Goal: Transaction & Acquisition: Subscribe to service/newsletter

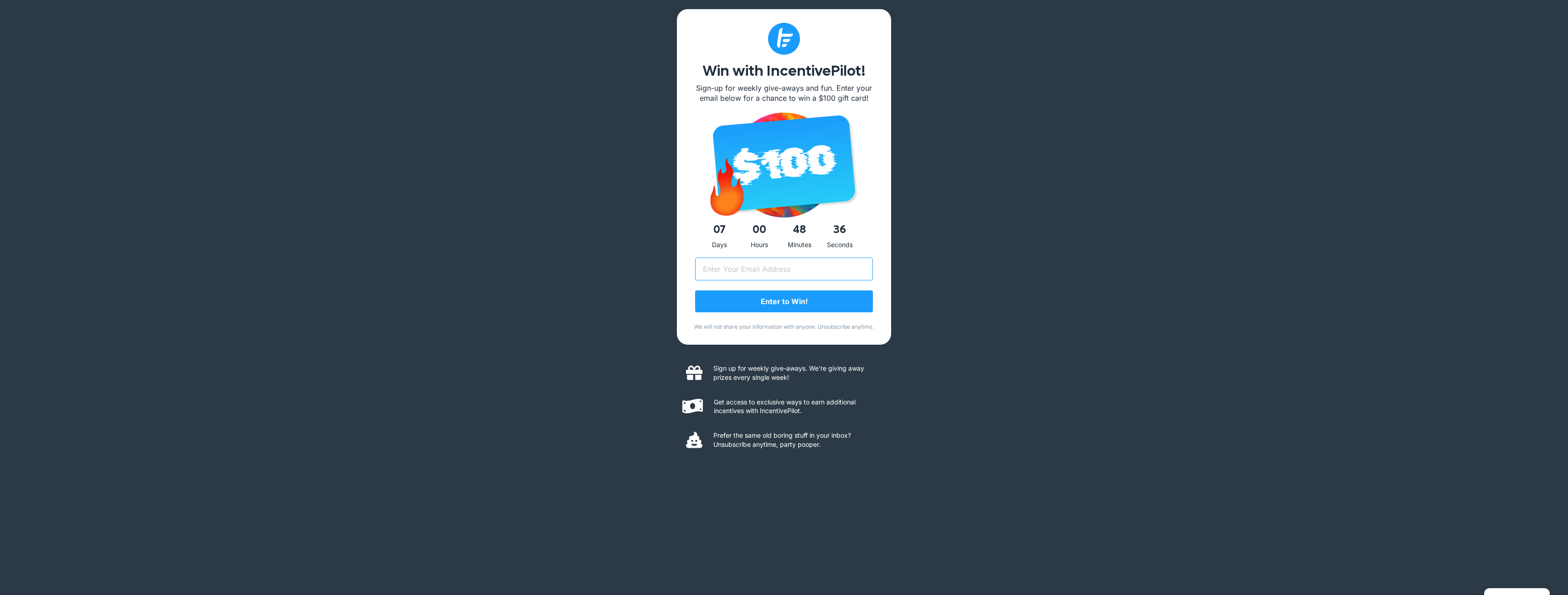
click at [759, 270] on input "Email (Required)" at bounding box center [783, 268] width 177 height 23
type input "royphelps+9@gmail.com"
click at [695, 290] on input "Enter to Win!" at bounding box center [783, 301] width 177 height 22
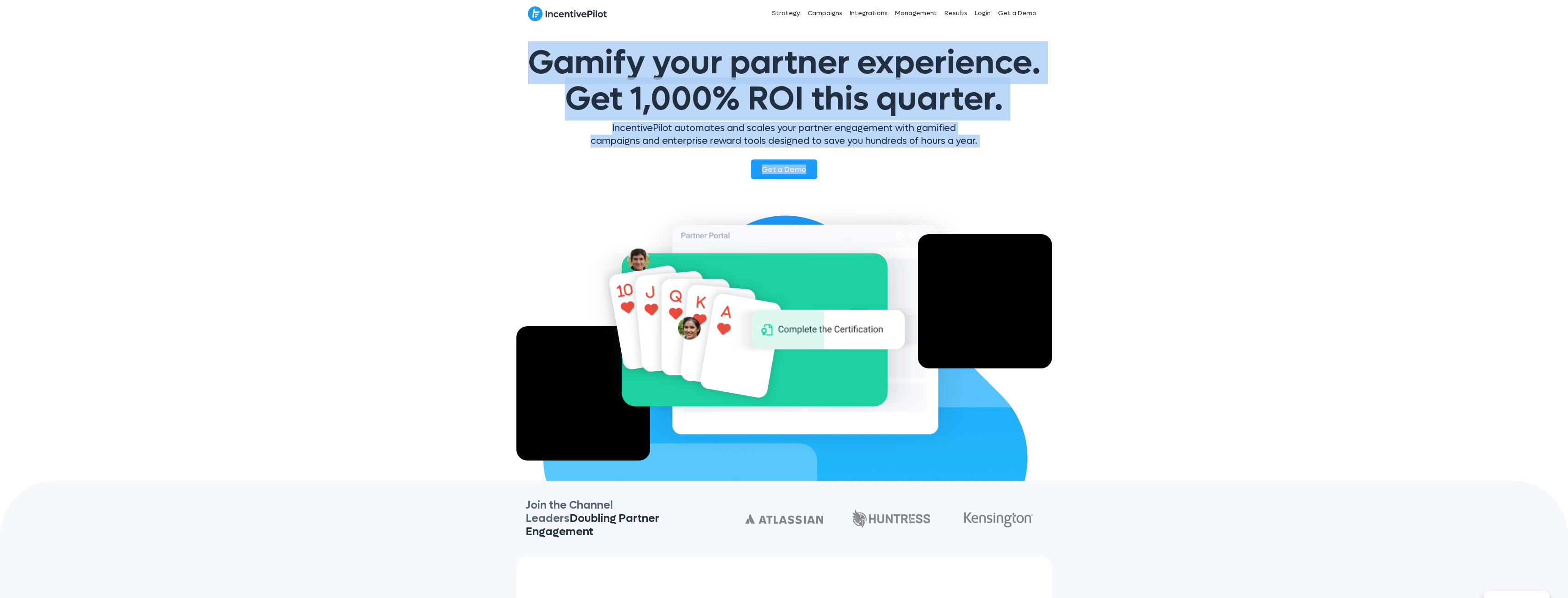
drag, startPoint x: 533, startPoint y: 62, endPoint x: 1150, endPoint y: 162, distance: 625.1
click at [1150, 162] on div "Gamify your partner experience. Get 1,000% ROI this quarter. IncentivePilot aut…" at bounding box center [784, 253] width 1568 height 454
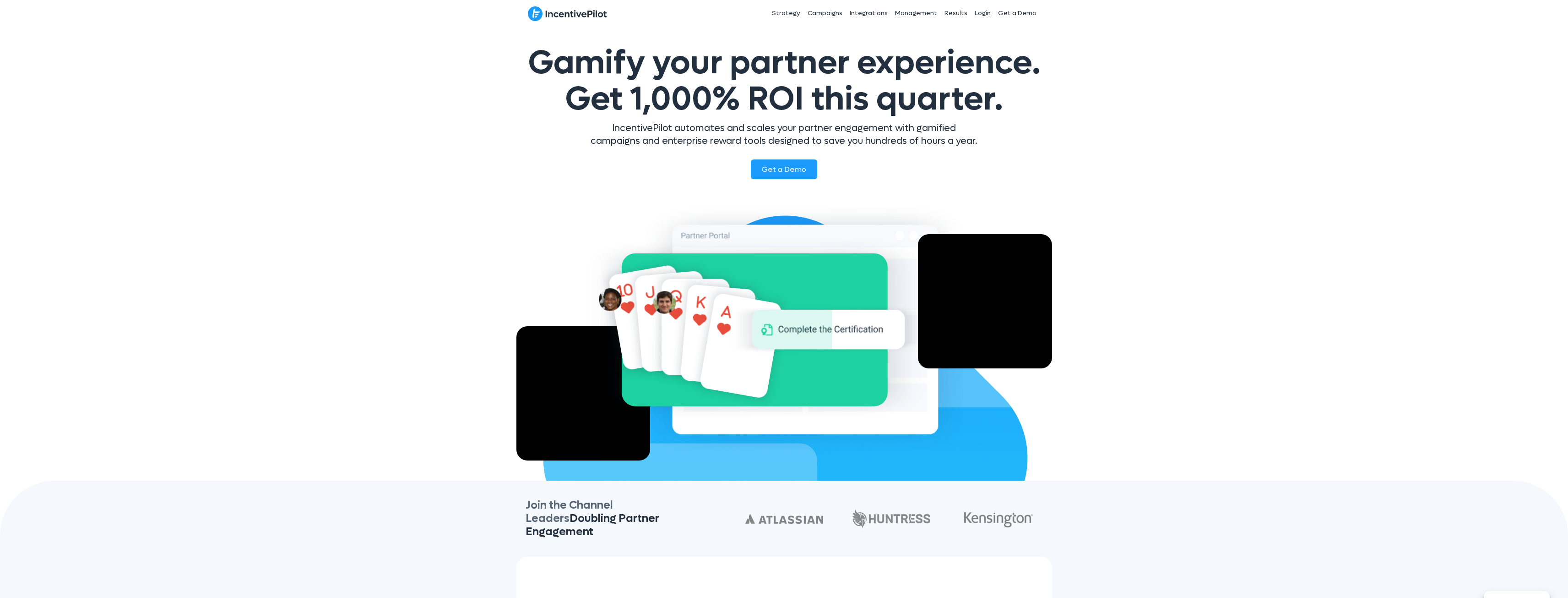
click at [1150, 162] on div "Gamify your partner experience. Get 1,000% ROI this quarter. IncentivePilot aut…" at bounding box center [784, 253] width 1568 height 454
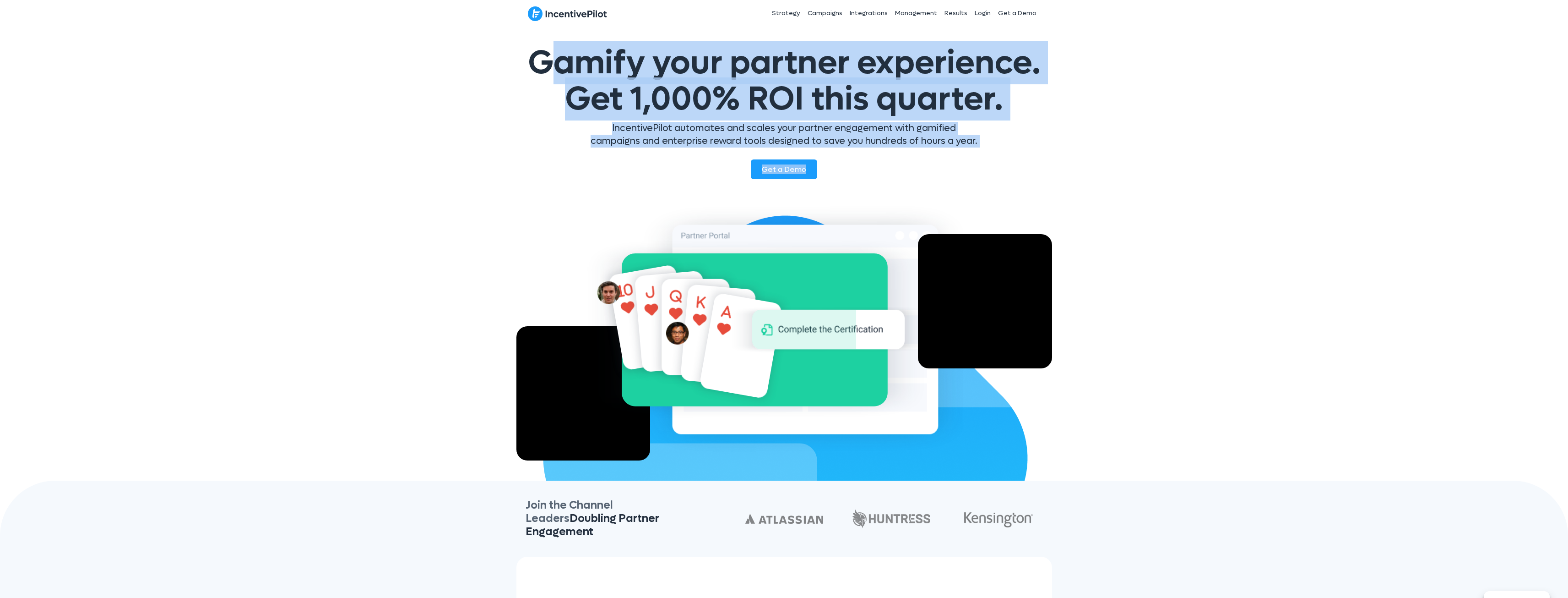
drag, startPoint x: 982, startPoint y: 149, endPoint x: 541, endPoint y: 59, distance: 450.1
click at [541, 59] on div "Gamify your partner experience. Get 1,000% ROI this quarter. IncentivePilot aut…" at bounding box center [784, 253] width 1568 height 454
click at [541, 59] on span "Gamify your partner experience. Get 1,000% ROI this quarter." at bounding box center [784, 80] width 513 height 79
drag, startPoint x: 530, startPoint y: 65, endPoint x: 1014, endPoint y: 154, distance: 492.1
click at [1014, 154] on div "Gamify your partner experience. Get 1,000% ROI this quarter. IncentivePilot aut…" at bounding box center [784, 253] width 1568 height 454
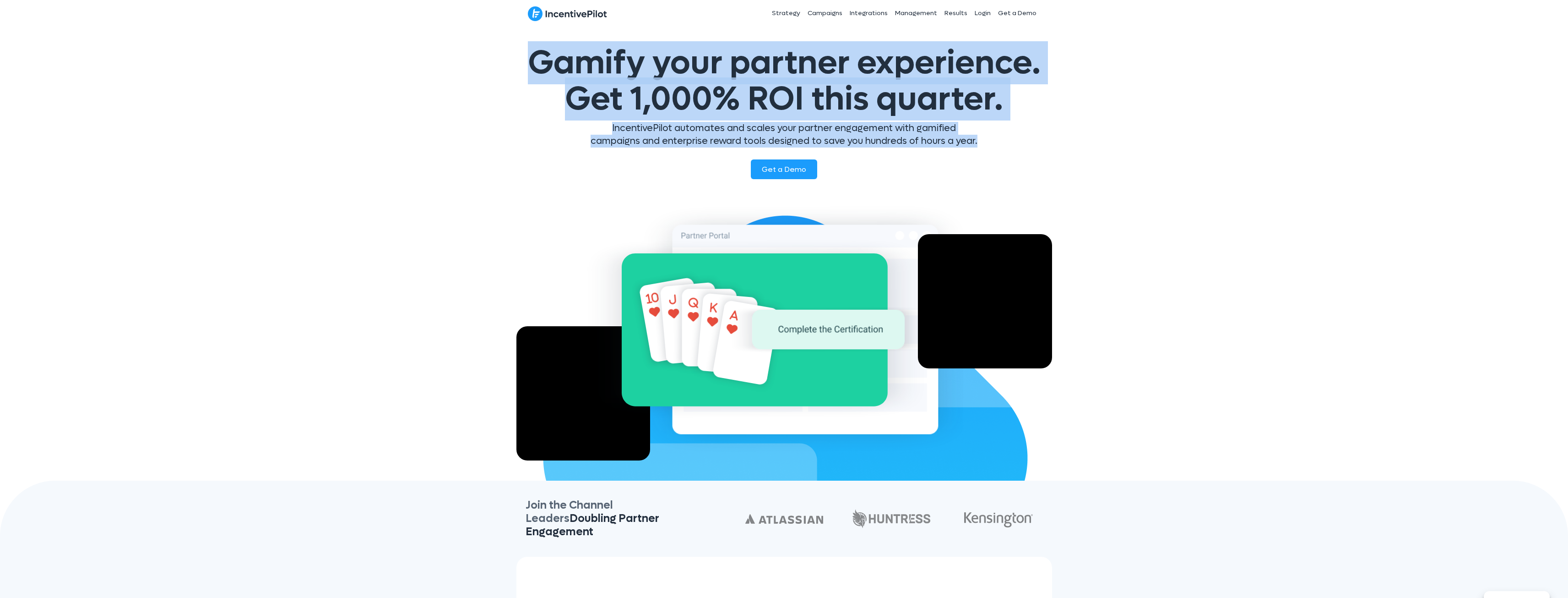
click at [1014, 154] on div "IncentivePilot automates and scales your partner engagement with gamified campa…" at bounding box center [784, 138] width 535 height 33
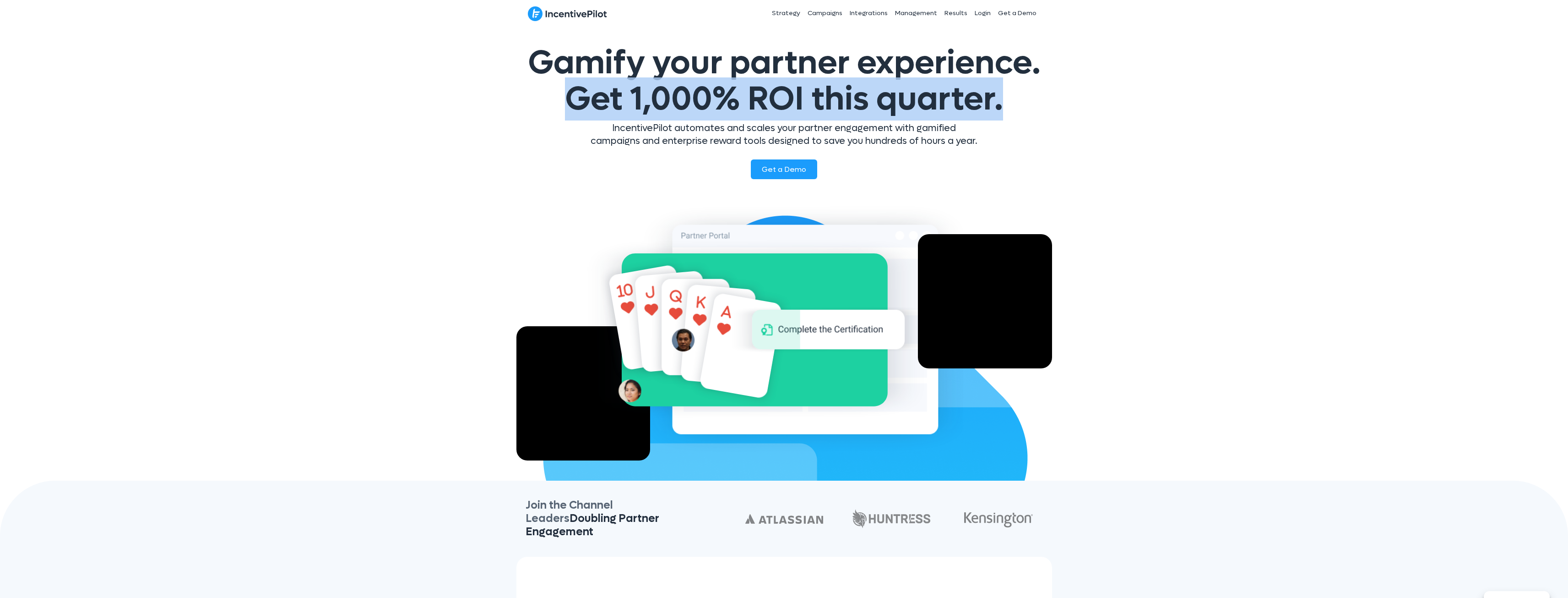
drag, startPoint x: 596, startPoint y: 101, endPoint x: 1075, endPoint y: 118, distance: 479.3
click at [1075, 118] on div "Gamify your partner experience. Get 1,000% ROI this quarter. IncentivePilot aut…" at bounding box center [784, 253] width 1568 height 454
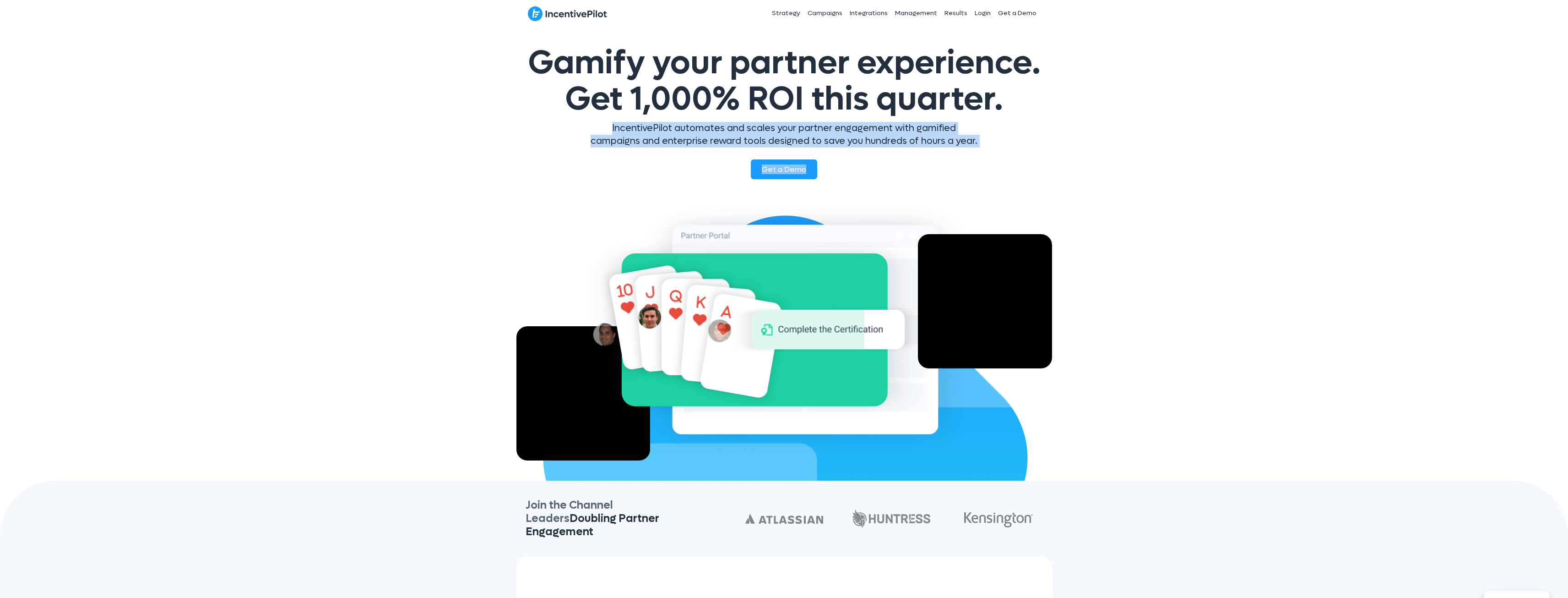
drag, startPoint x: 606, startPoint y: 131, endPoint x: 1131, endPoint y: 156, distance: 525.6
click at [1131, 156] on div "Gamify your partner experience. Get 1,000% ROI this quarter. IncentivePilot aut…" at bounding box center [784, 253] width 1568 height 454
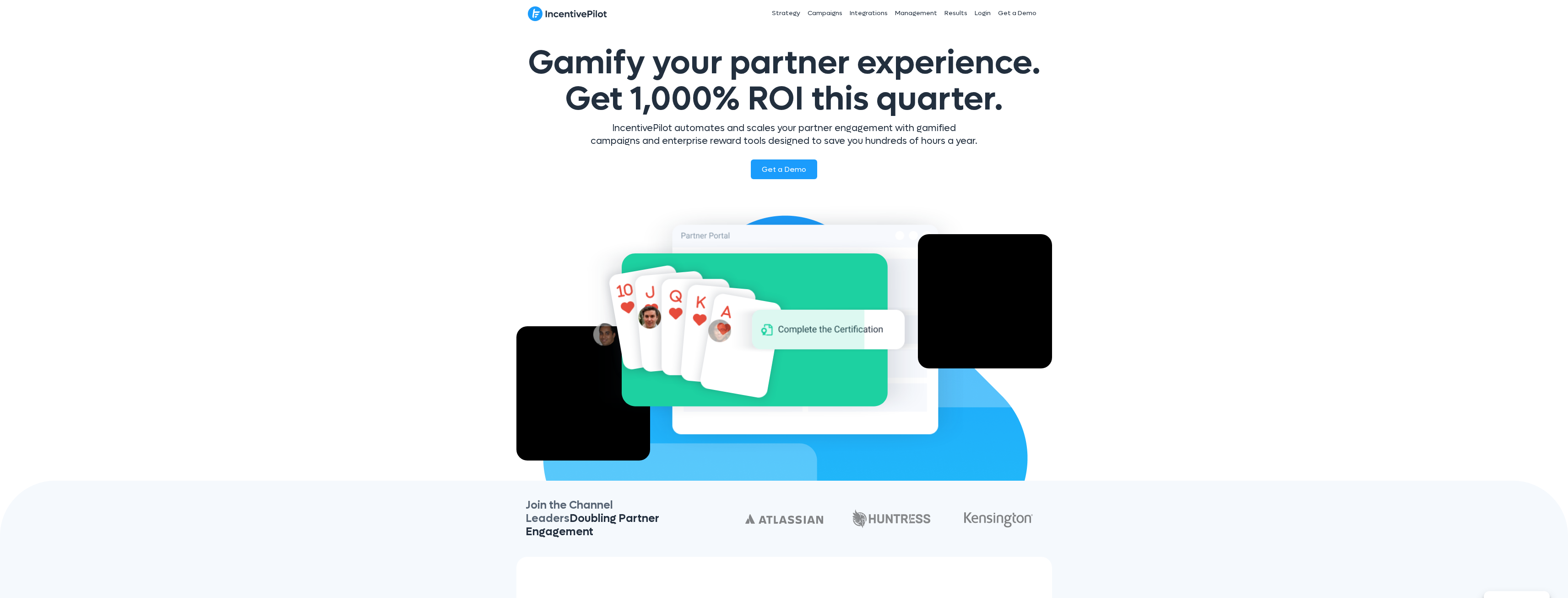
click at [1131, 156] on div "Gamify your partner experience. Get 1,000% ROI this quarter. IncentivePilot aut…" at bounding box center [784, 253] width 1568 height 454
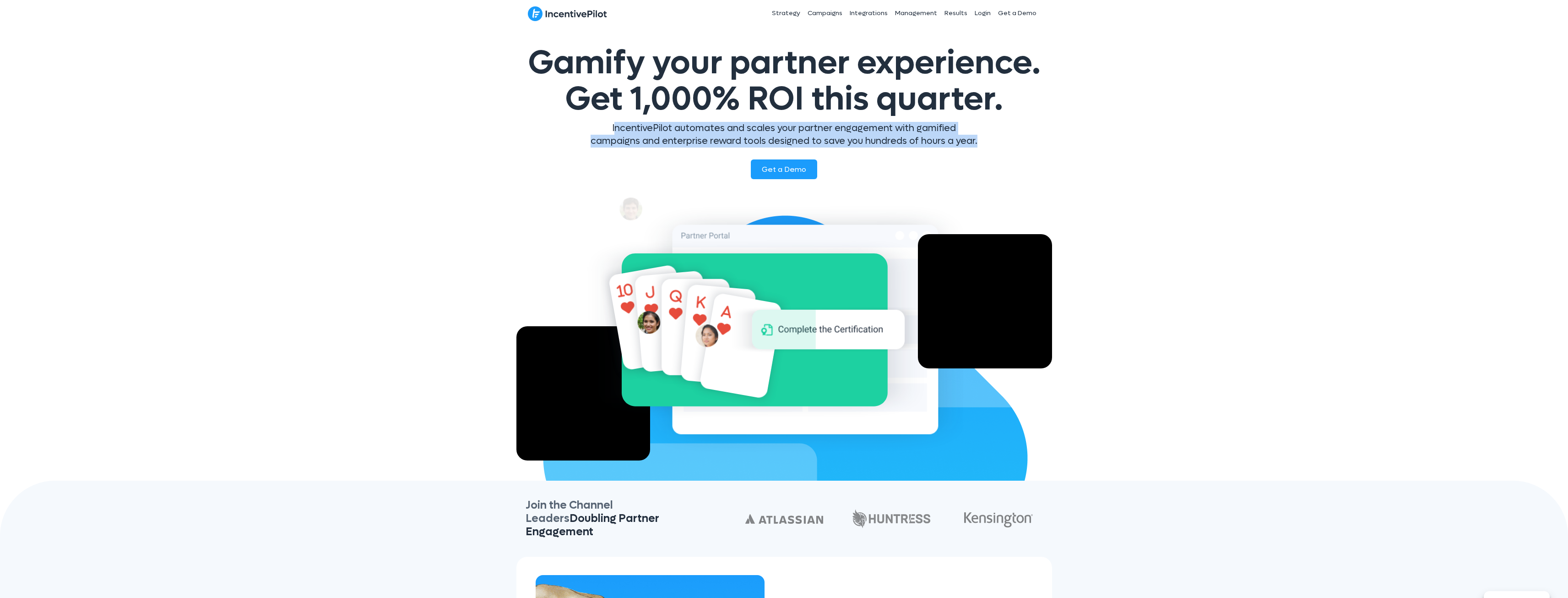
drag, startPoint x: 616, startPoint y: 131, endPoint x: 1036, endPoint y: 137, distance: 420.0
click at [1036, 137] on div "IncentivePilot automates and scales your partner engagement with gamified campa…" at bounding box center [784, 138] width 535 height 33
drag, startPoint x: 612, startPoint y: 125, endPoint x: 1071, endPoint y: 157, distance: 460.1
click at [1071, 157] on div "Gamify your partner experience. Get 1,000% ROI this quarter. IncentivePilot aut…" at bounding box center [784, 253] width 1568 height 454
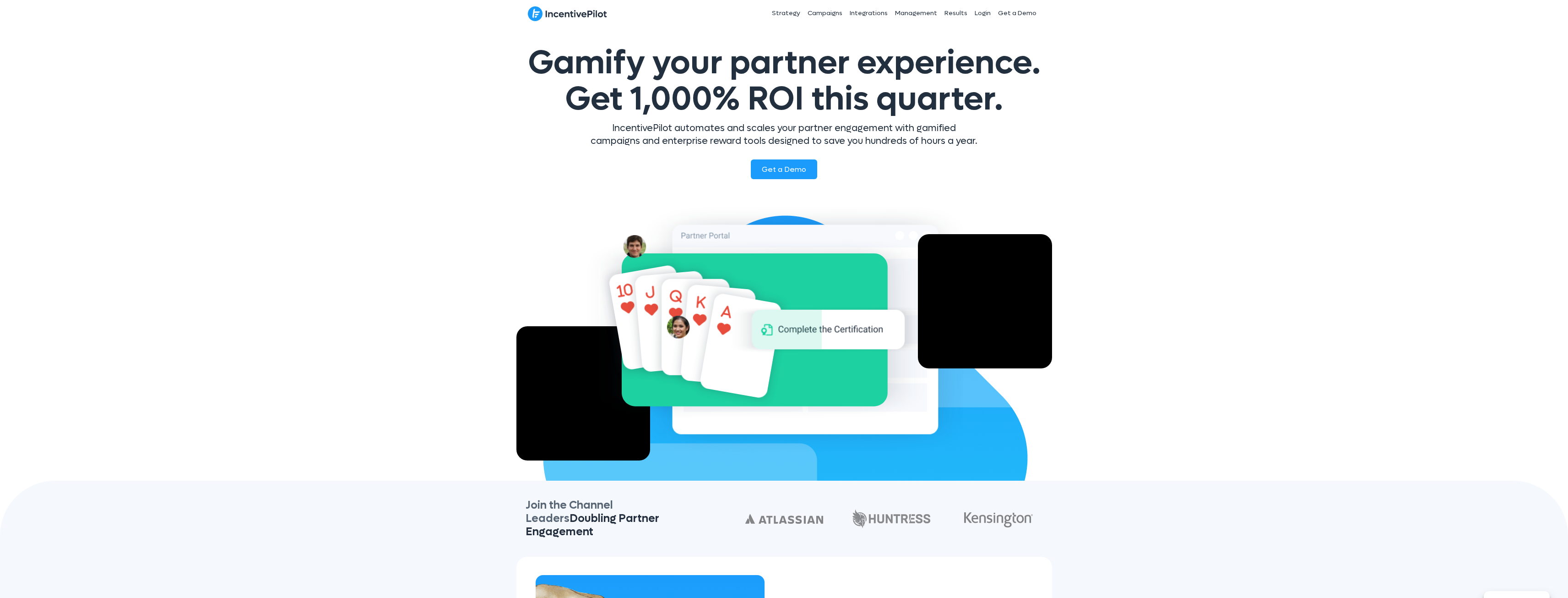
click at [1071, 157] on div "Gamify your partner experience. Get 1,000% ROI this quarter. IncentivePilot aut…" at bounding box center [784, 253] width 1568 height 454
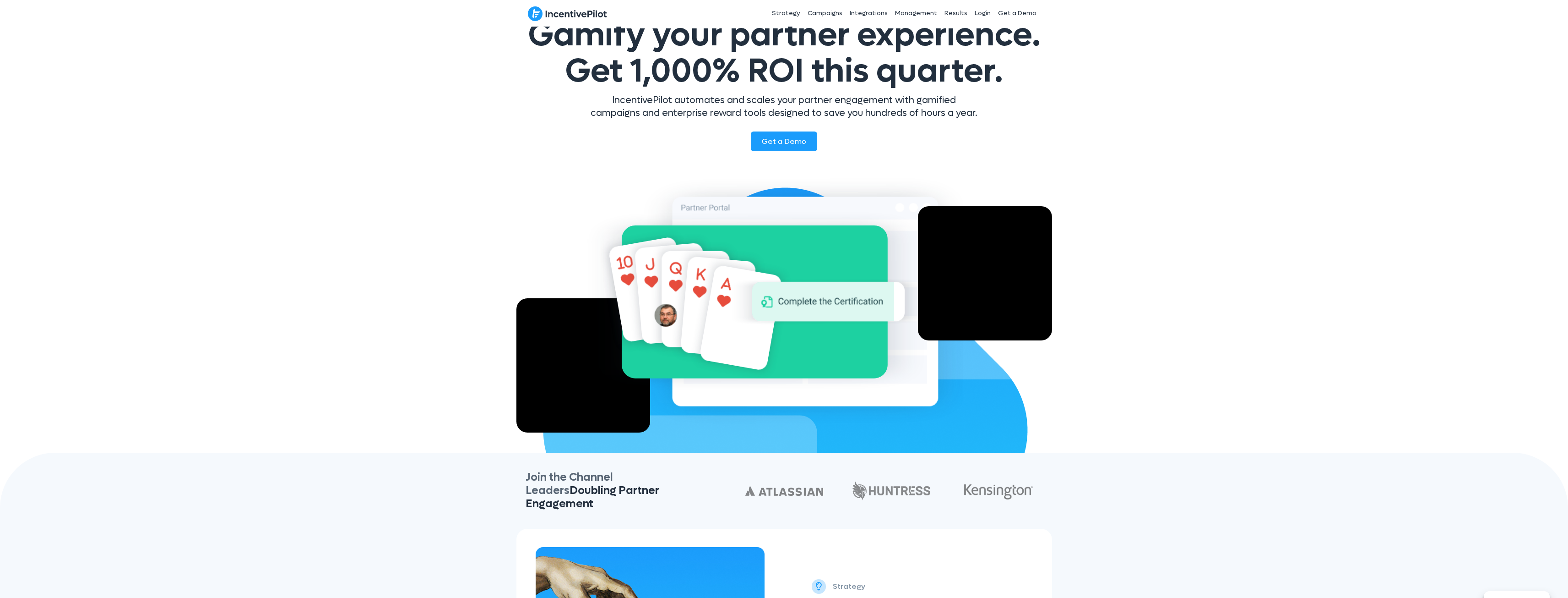
scroll to position [229, 0]
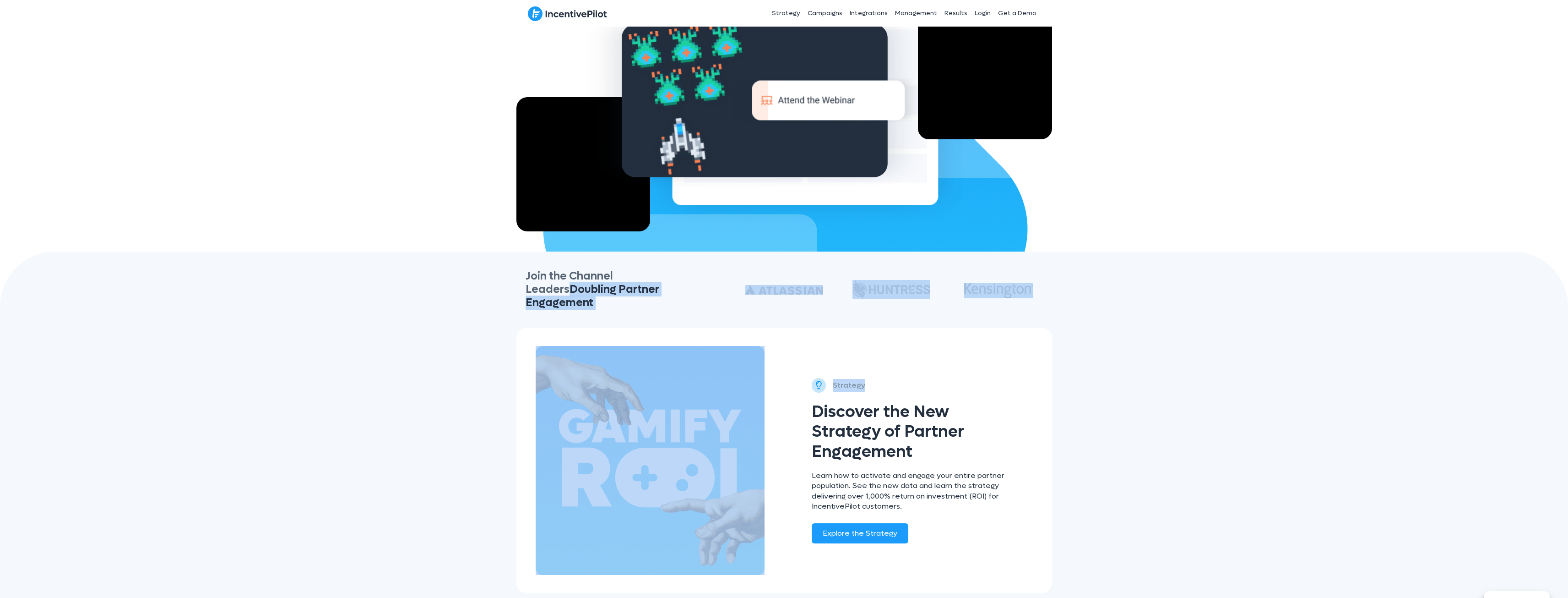
drag, startPoint x: 566, startPoint y: 289, endPoint x: 1150, endPoint y: 313, distance: 584.5
click at [1150, 313] on div "Join the Channel Leaders Doubling Partner Engagement Strategy Discover the New …" at bounding box center [784, 427] width 1568 height 351
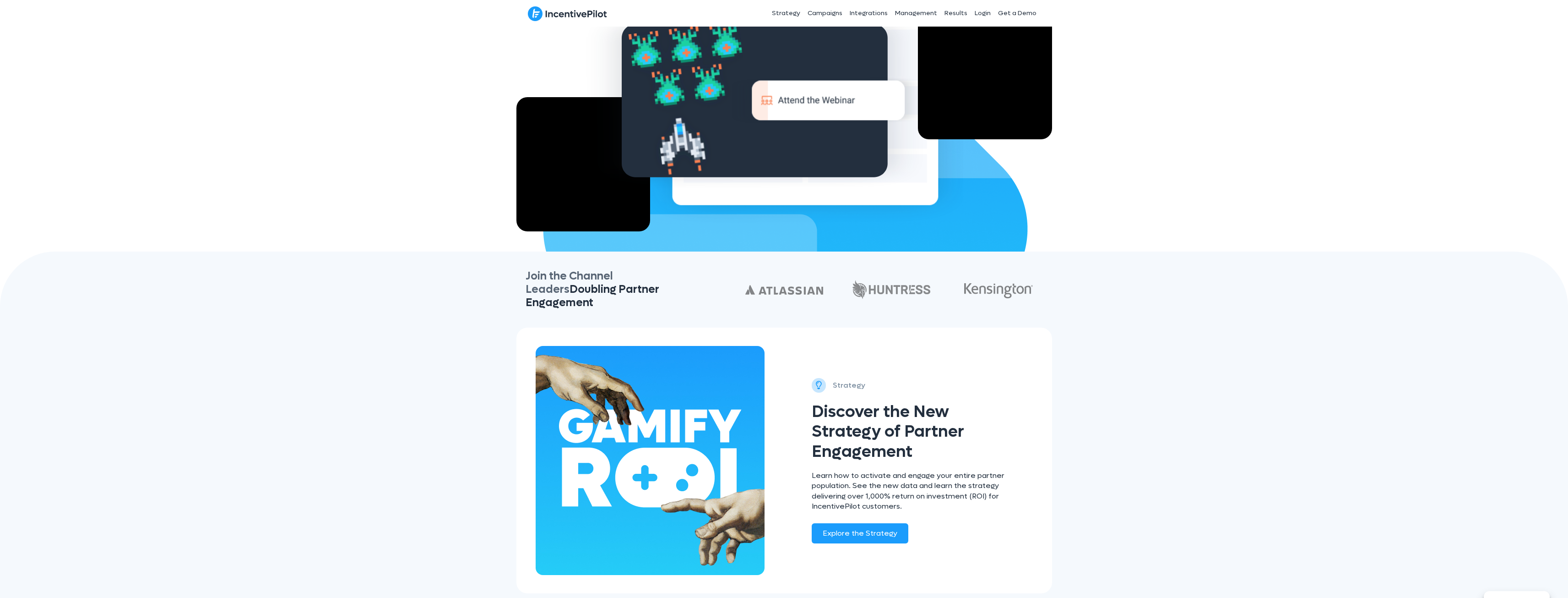
click at [1150, 313] on div "Join the Channel Leaders Doubling Partner Engagement Strategy Discover the New …" at bounding box center [784, 427] width 1568 height 351
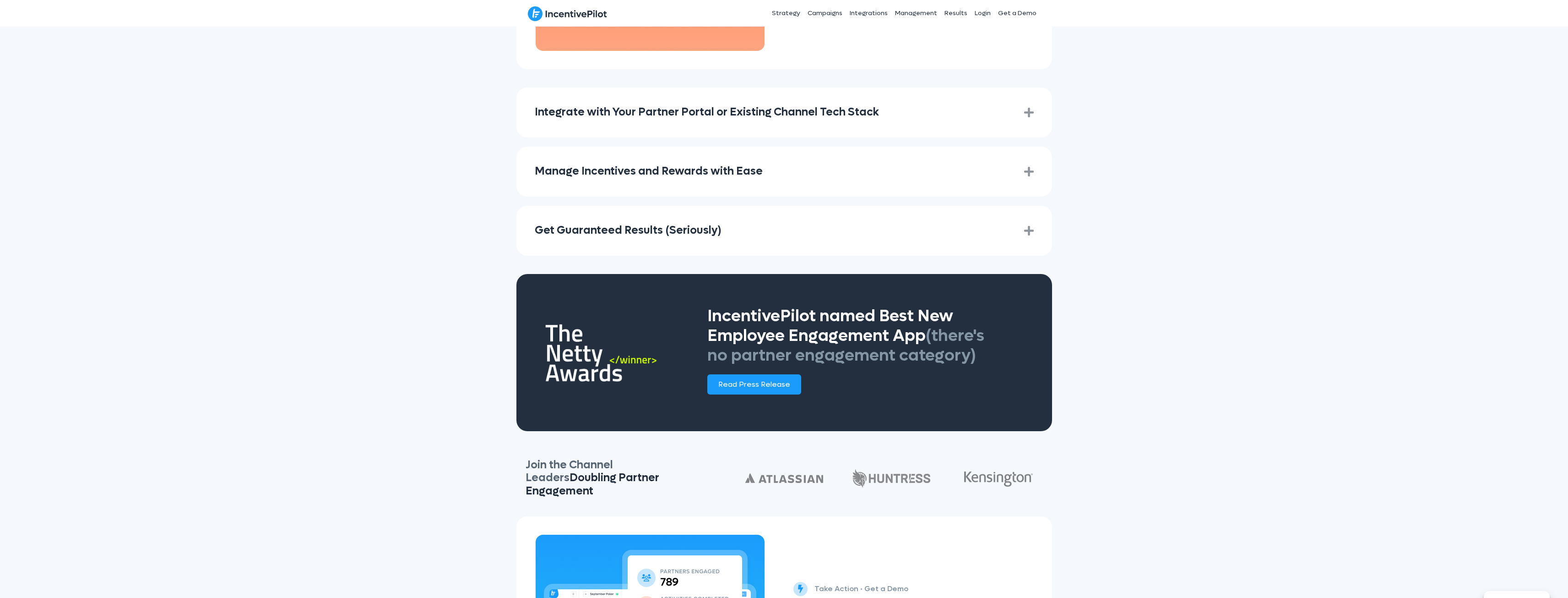
scroll to position [1329, 0]
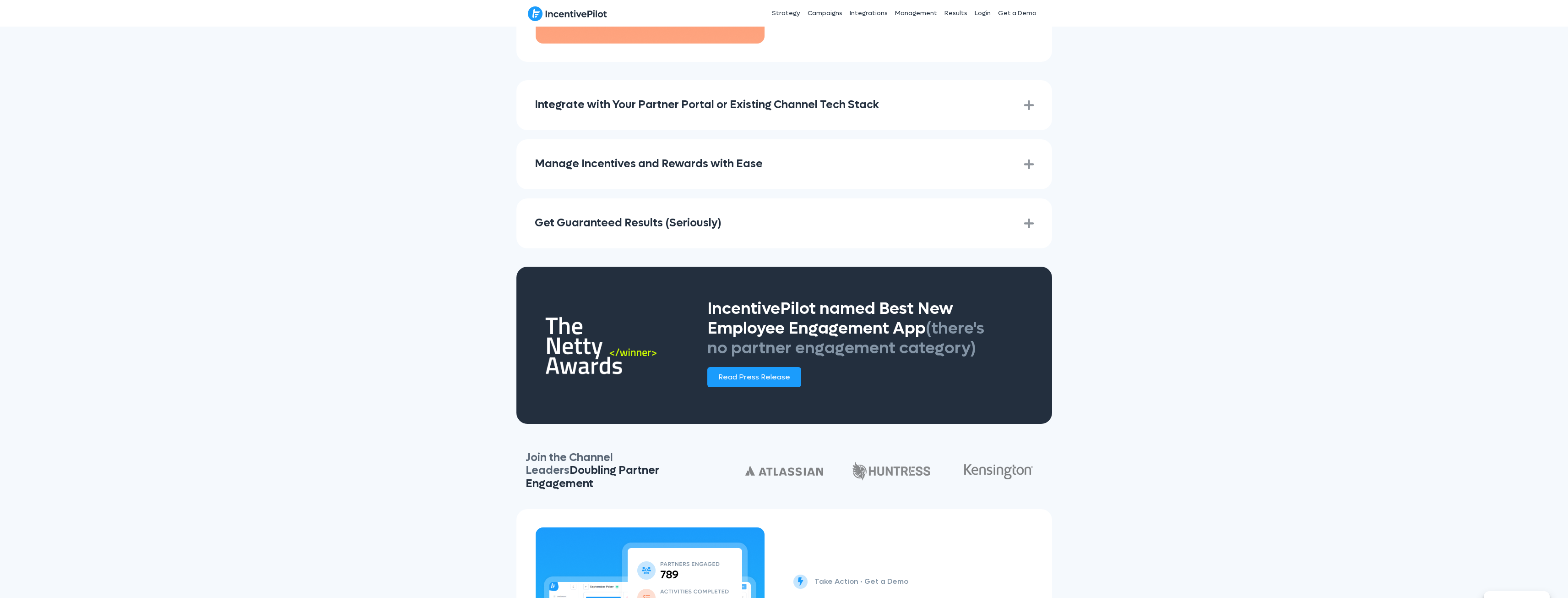
click at [1036, 159] on div "Manage Incentives and Rewards with Ease Expand" at bounding box center [784, 164] width 535 height 50
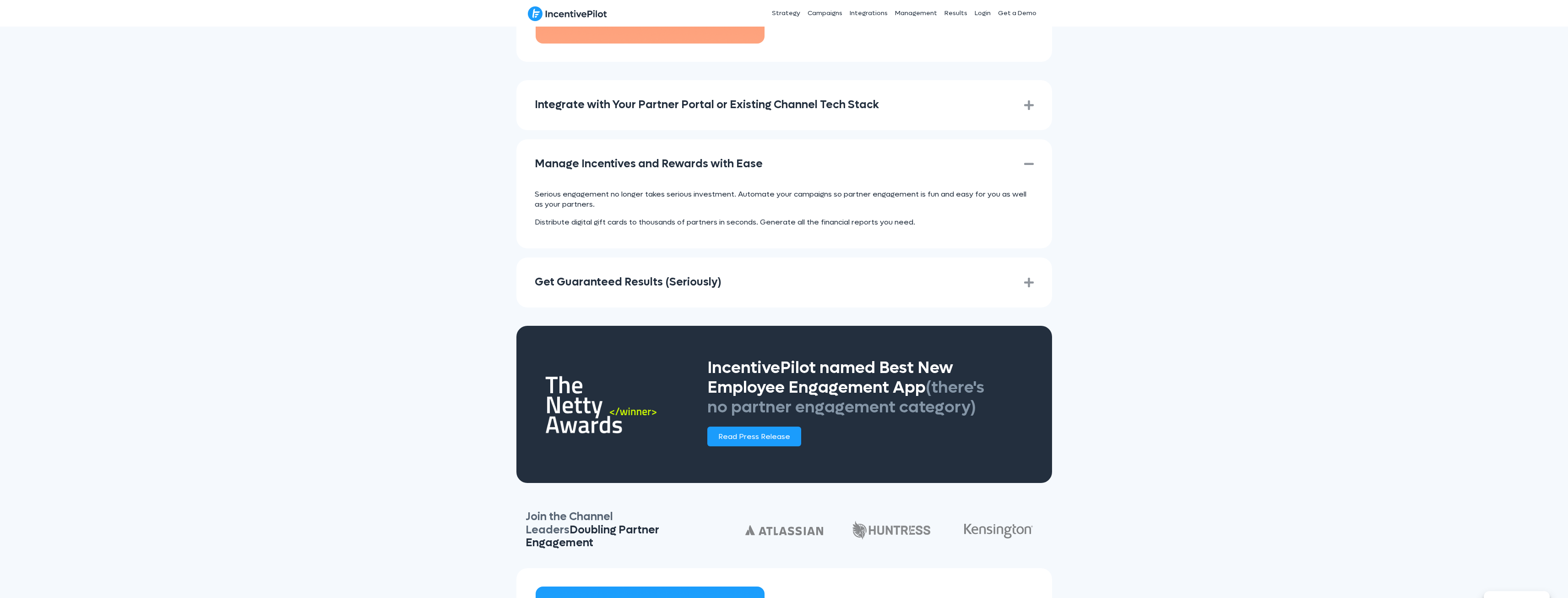
click at [1036, 159] on div "Manage Incentives and Rewards with Ease Collapse" at bounding box center [784, 164] width 535 height 50
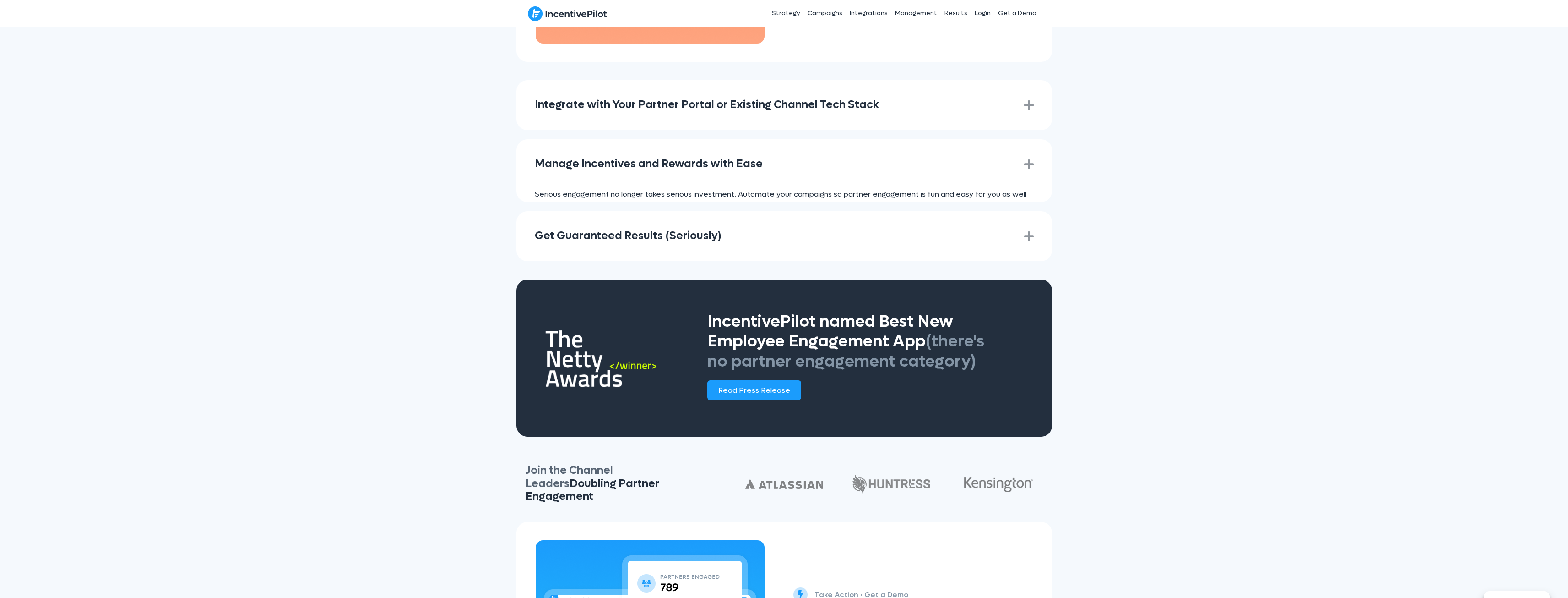
click at [1037, 235] on div "Get Guaranteed Results (Seriously) Expand" at bounding box center [784, 236] width 535 height 50
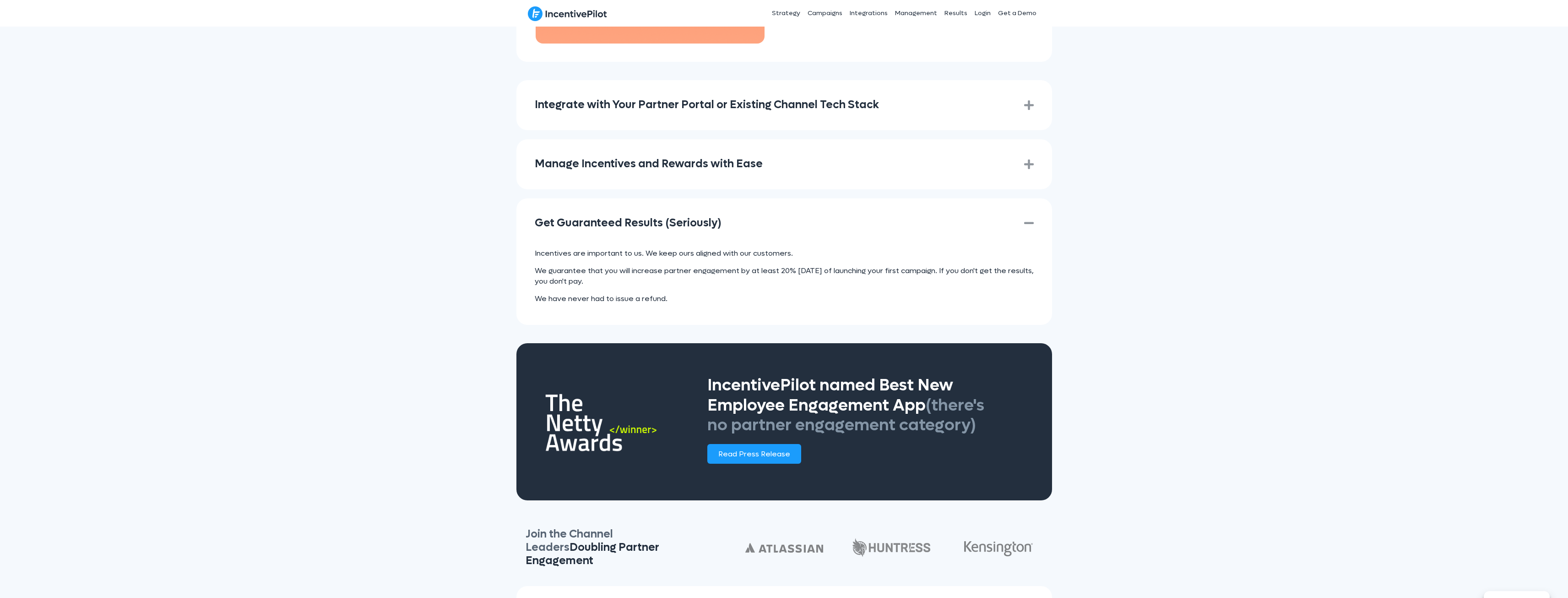
click at [1037, 235] on div "Get Guaranteed Results (Seriously) Collapse" at bounding box center [784, 224] width 535 height 50
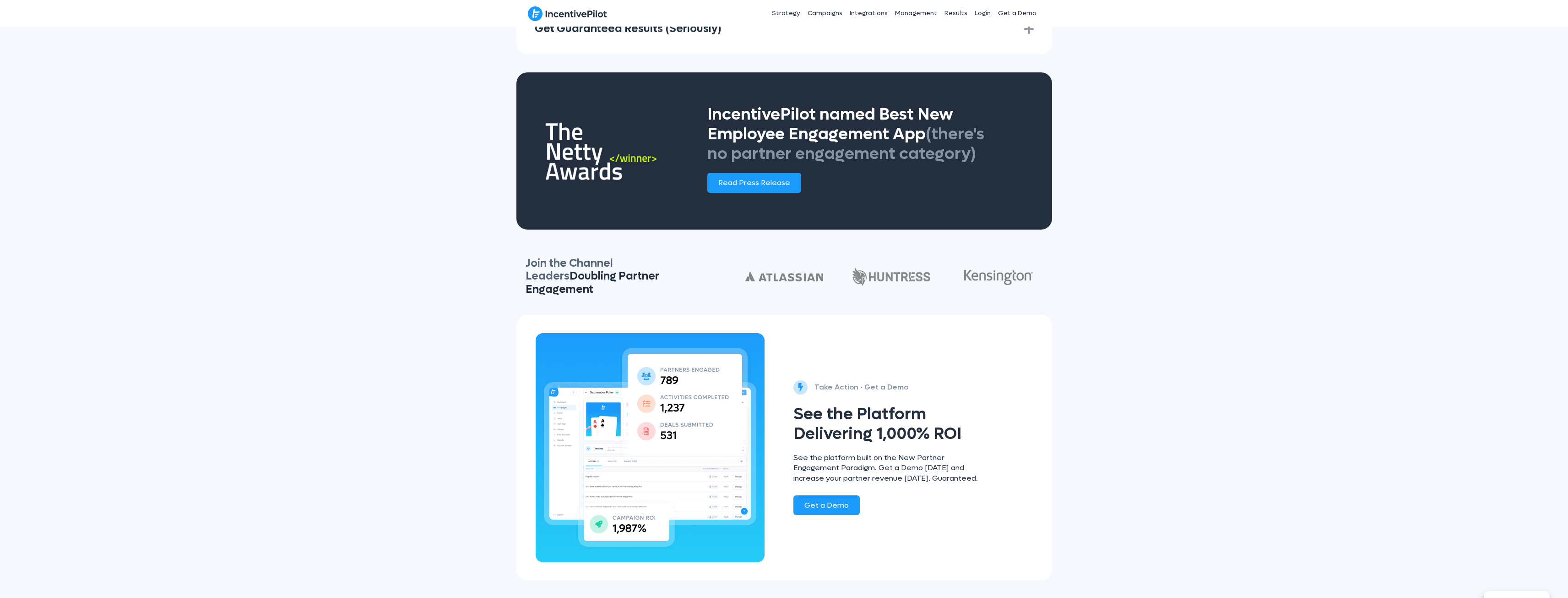
scroll to position [0, 0]
